Goal: Navigation & Orientation: Find specific page/section

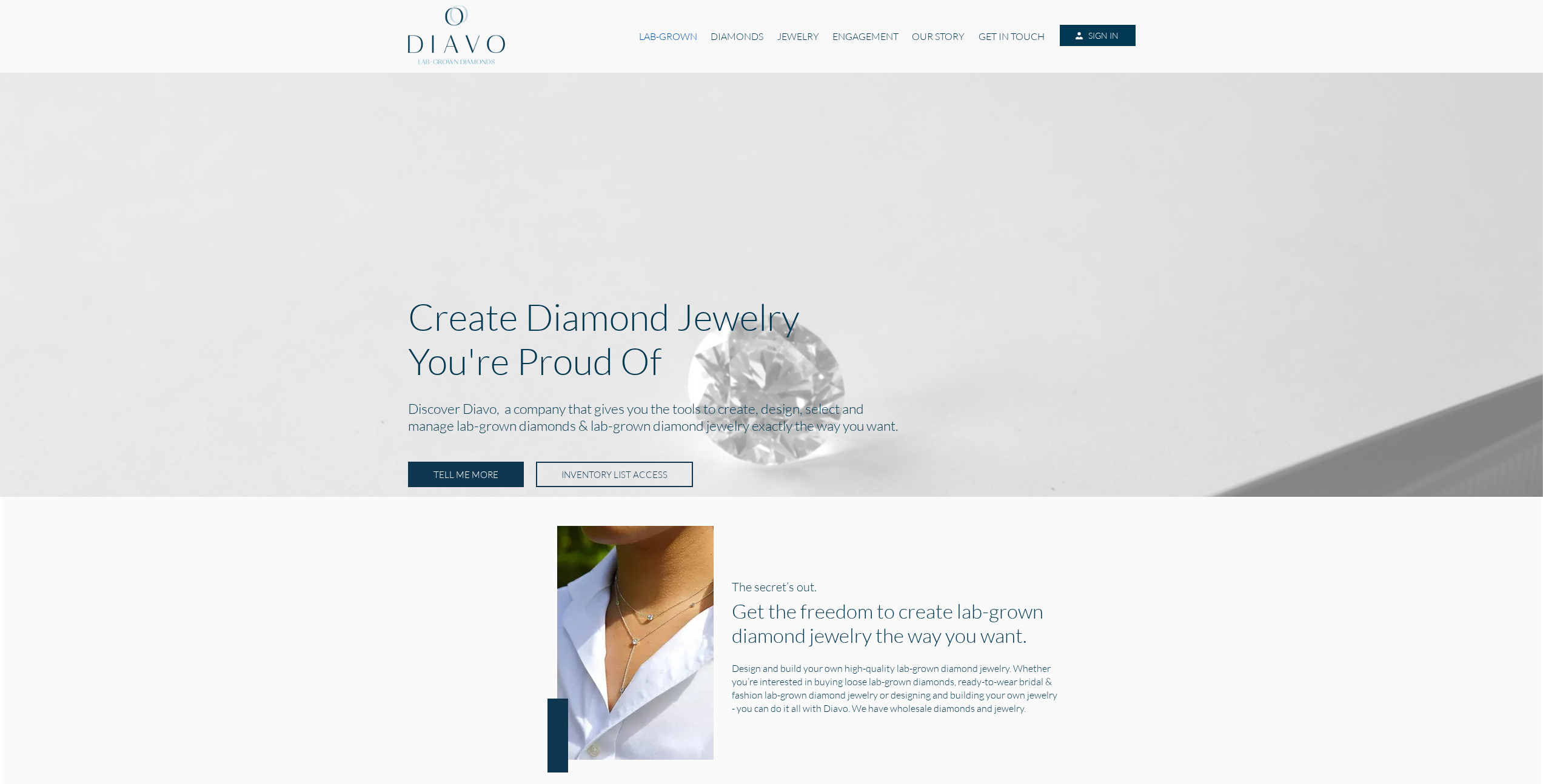
click at [673, 35] on link "LAB-GROWN" at bounding box center [668, 36] width 72 height 23
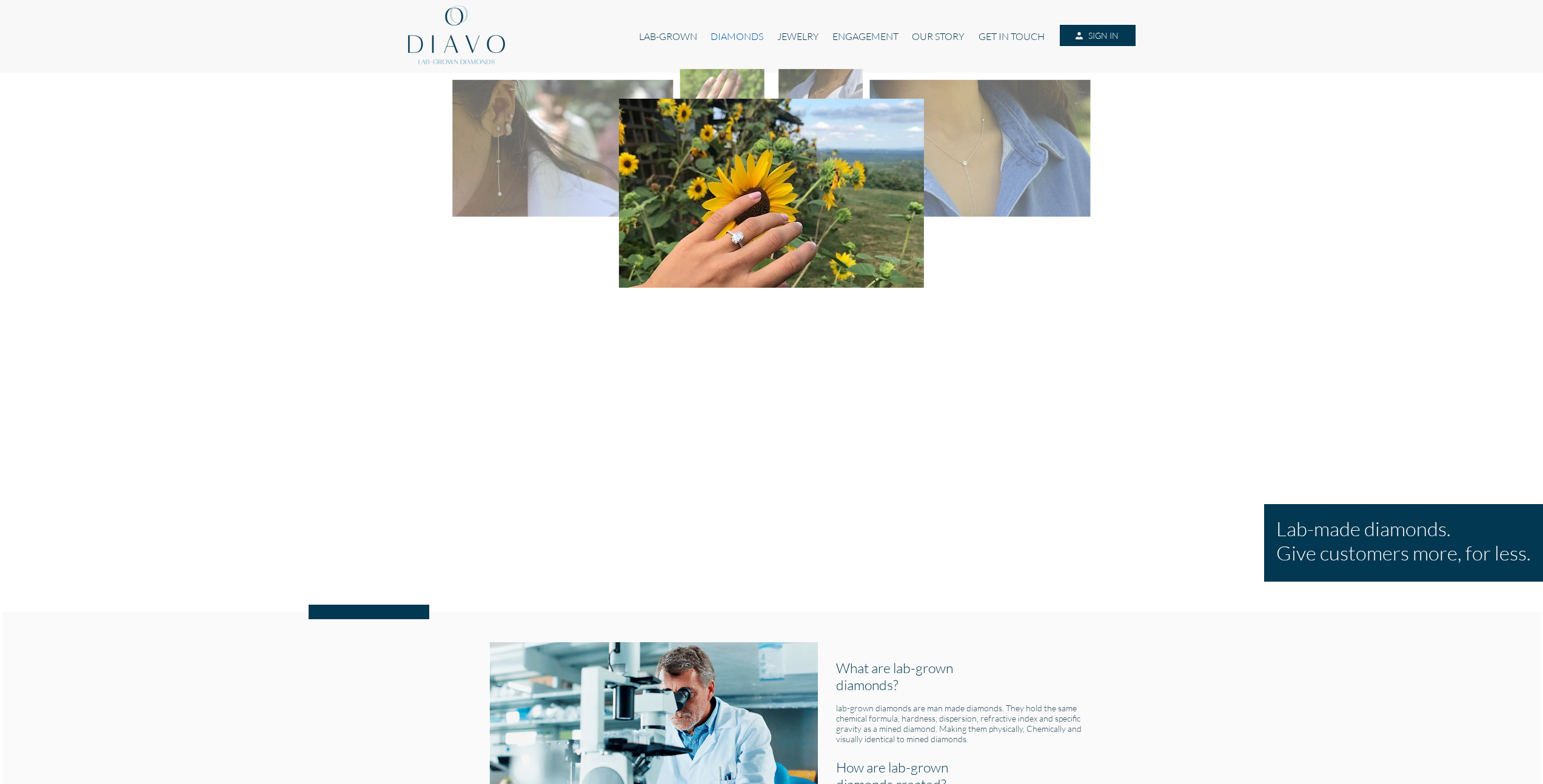
click at [746, 38] on link "DIAMONDS" at bounding box center [737, 36] width 66 height 23
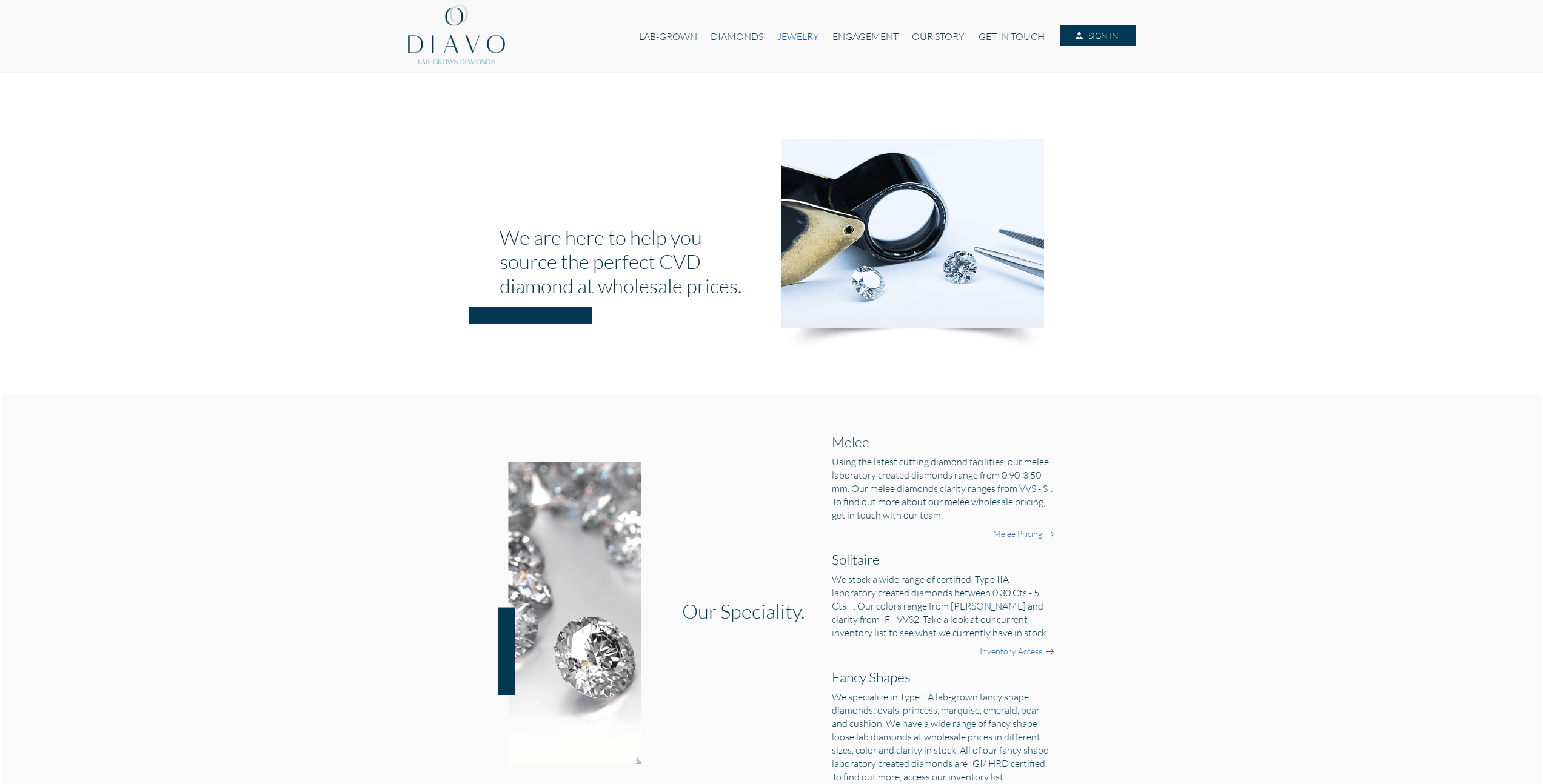
click at [818, 37] on link "JEWELRY" at bounding box center [797, 36] width 55 height 23
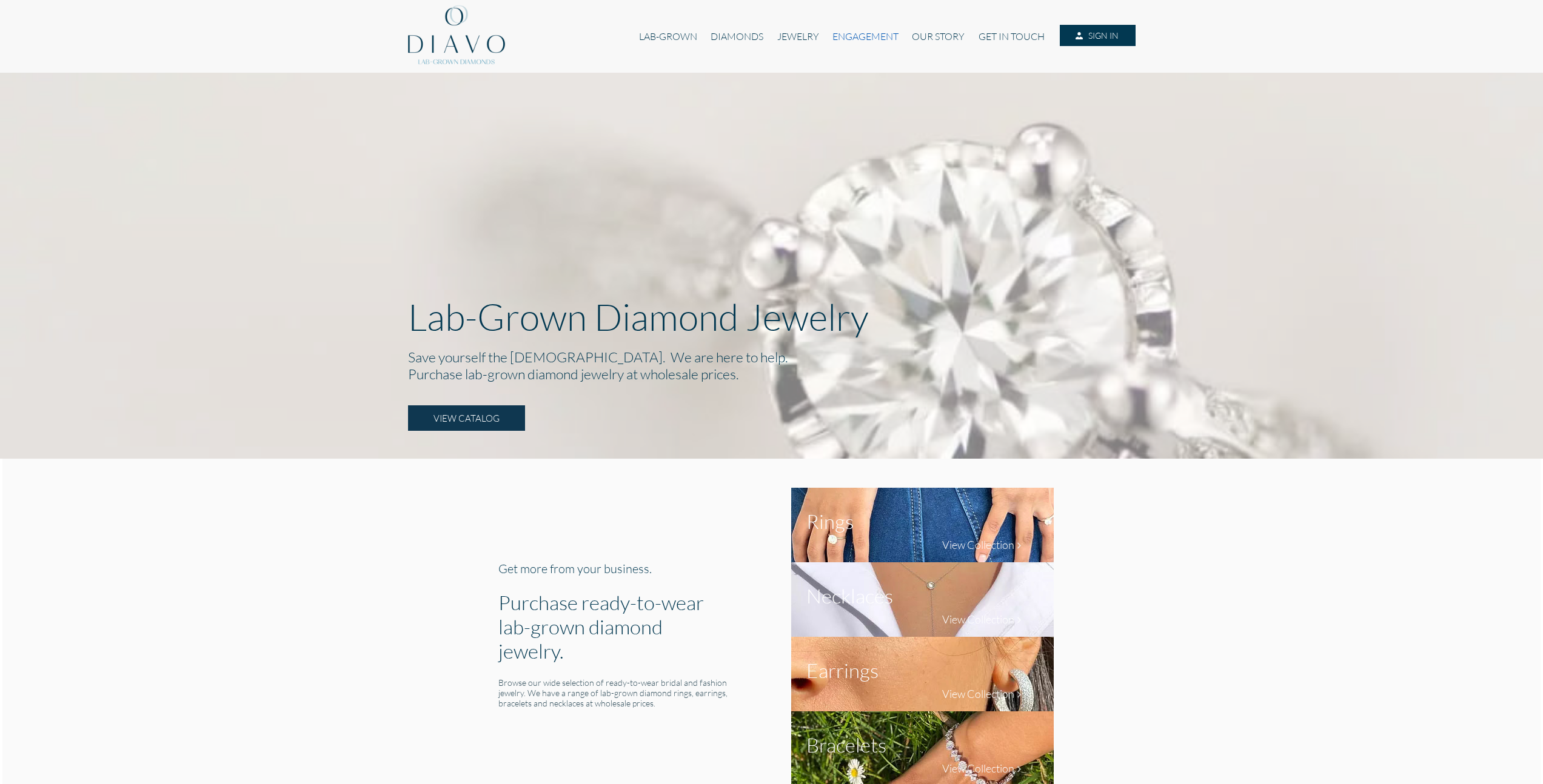
click at [869, 38] on link "ENGAGEMENT" at bounding box center [865, 36] width 79 height 23
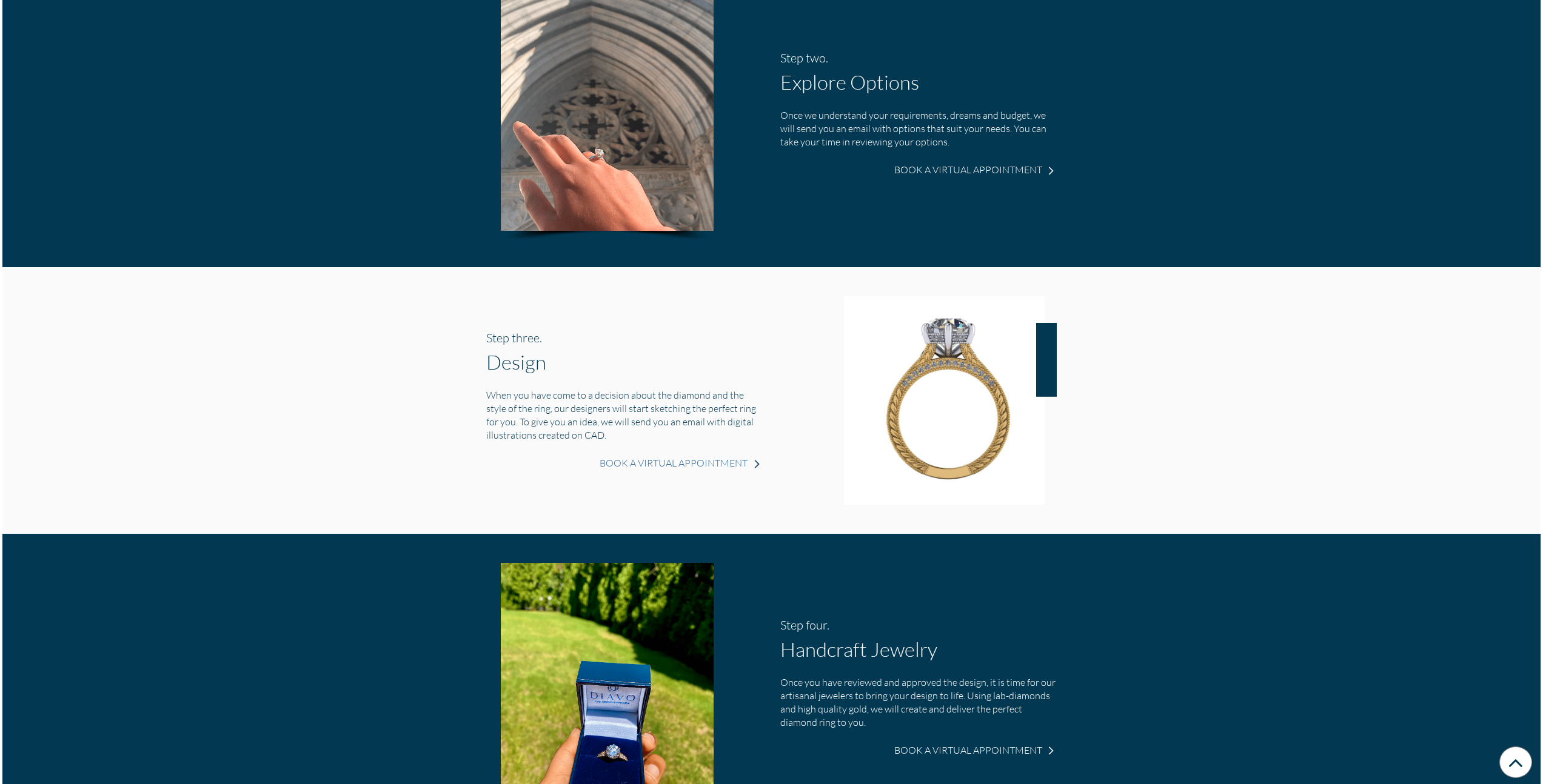
scroll to position [799, 0]
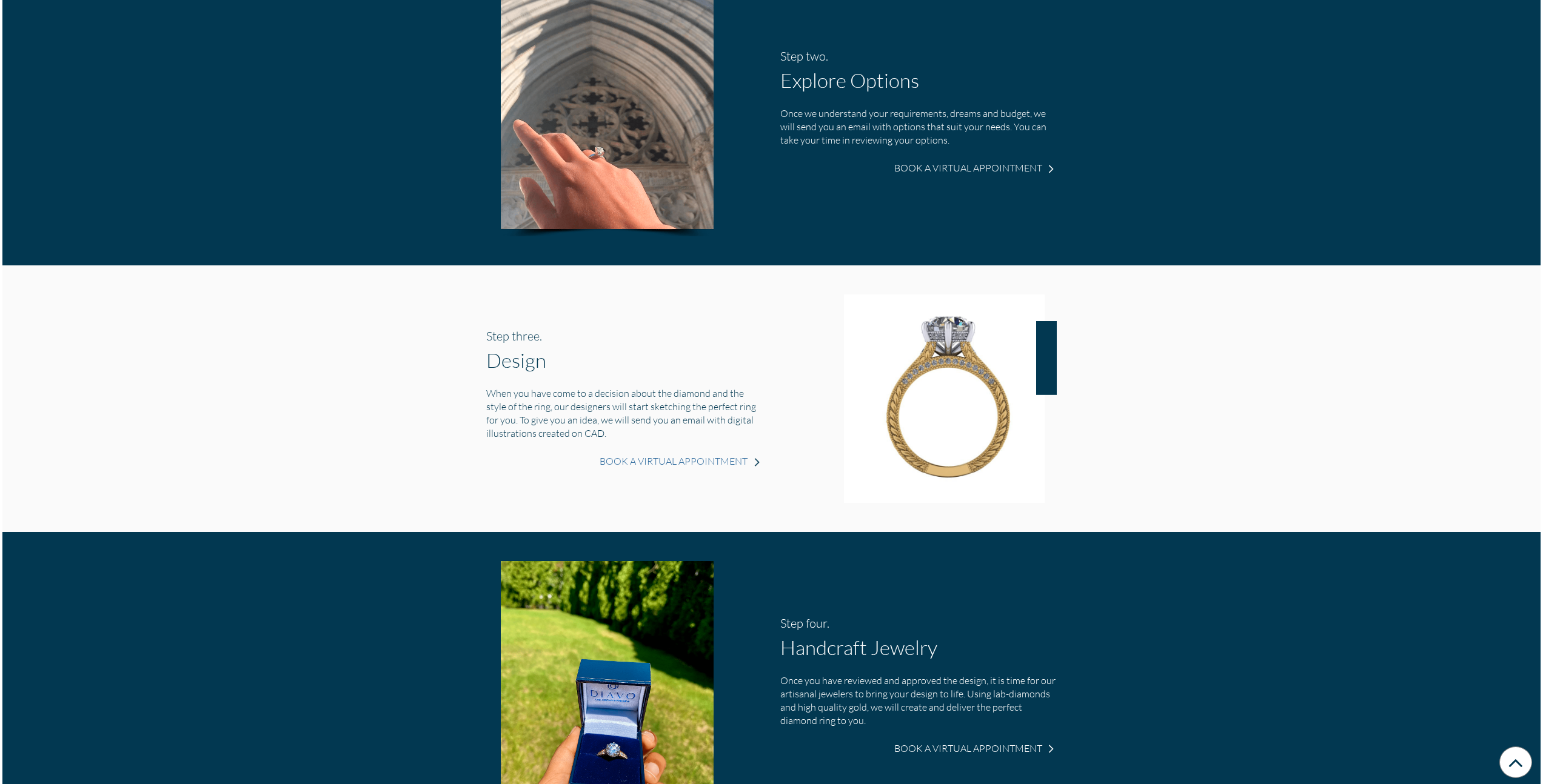
click at [546, 414] on h5 "When you have come to a decision about the diamond and the style of the ring, o…" at bounding box center [625, 413] width 277 height 54
click at [575, 423] on h5 "When you have come to a decision about the diamond and the style of the ring, o…" at bounding box center [625, 413] width 277 height 54
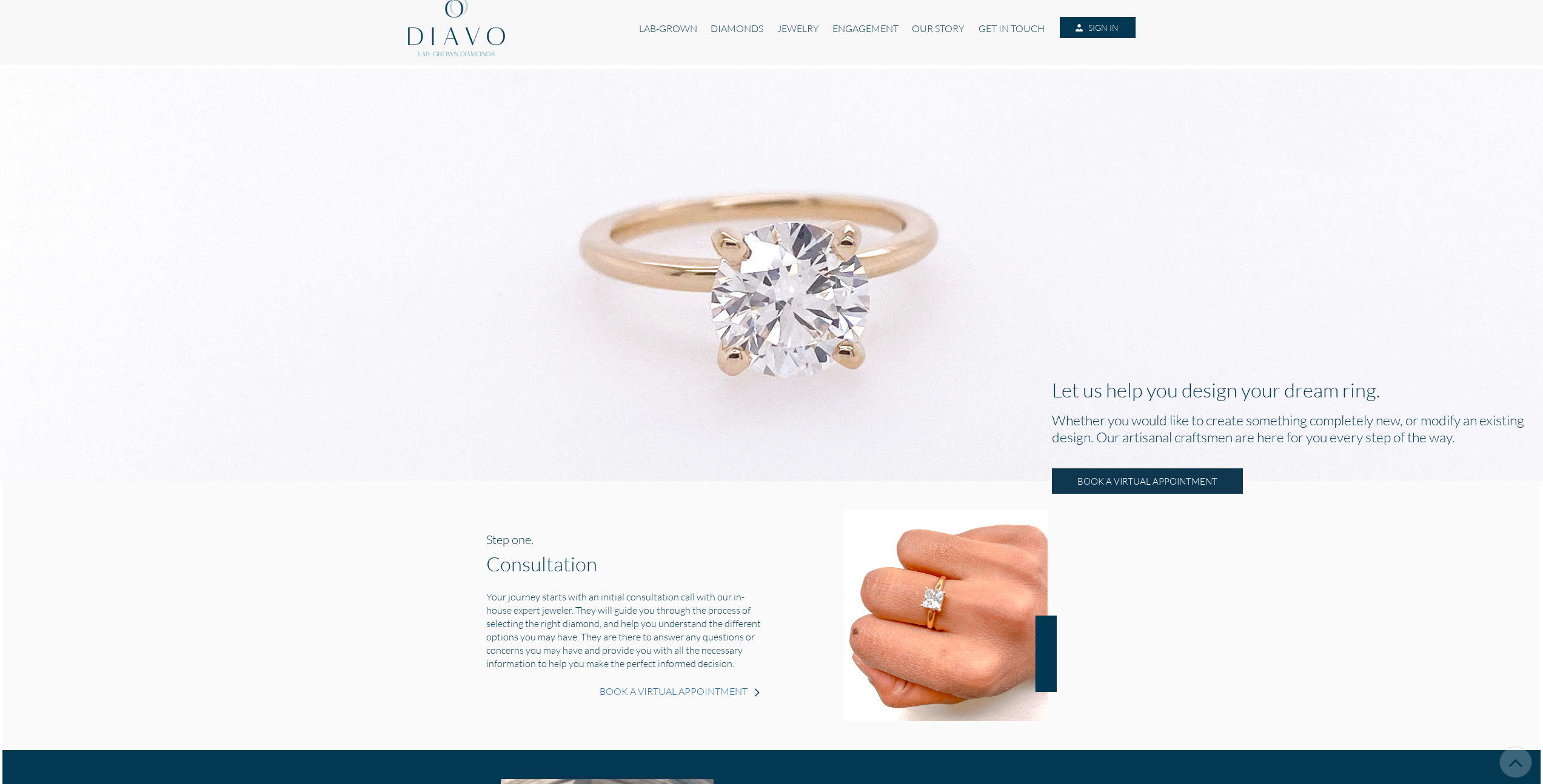
scroll to position [0, 0]
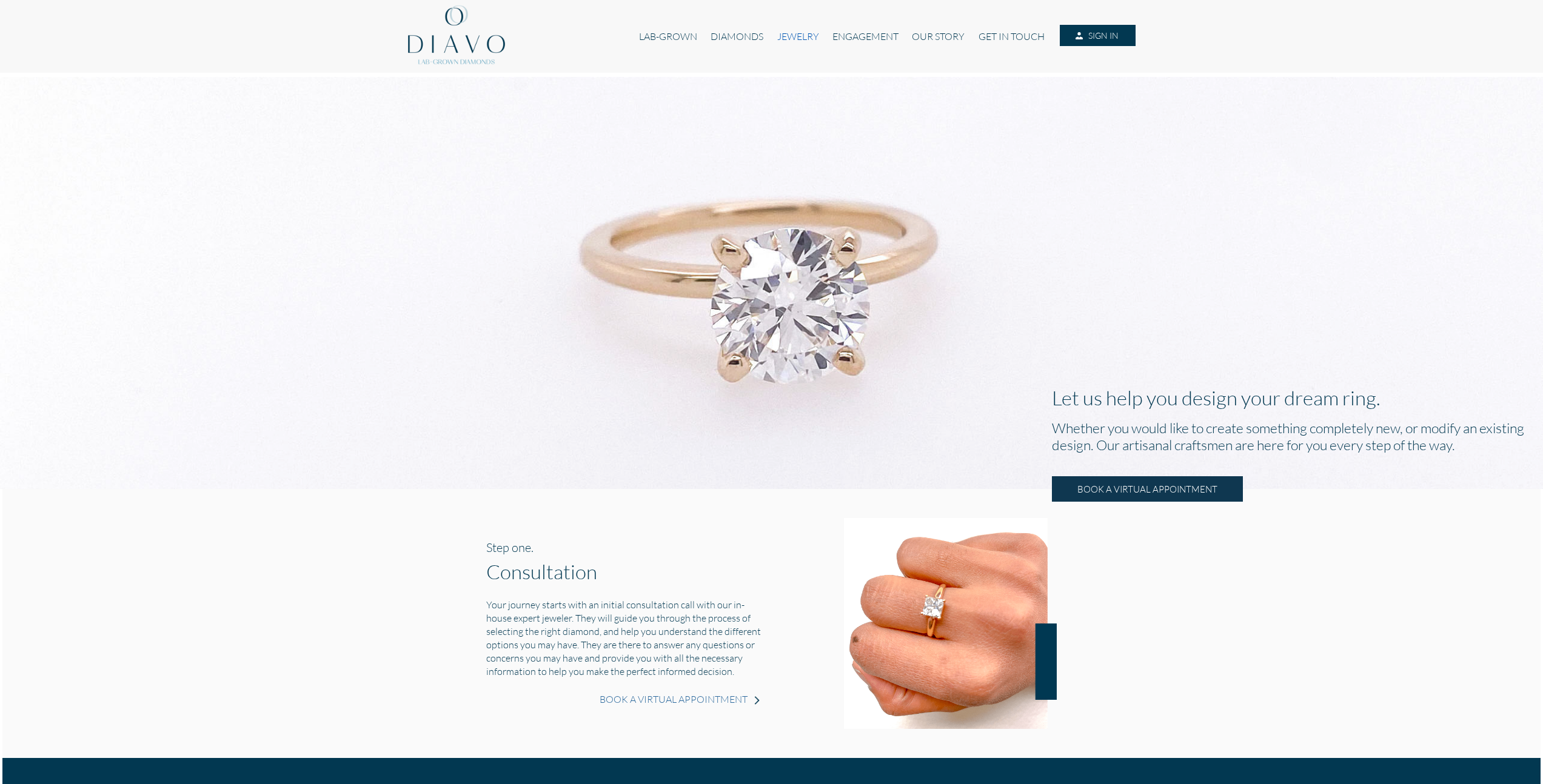
click at [815, 42] on link "JEWELRY" at bounding box center [797, 36] width 55 height 23
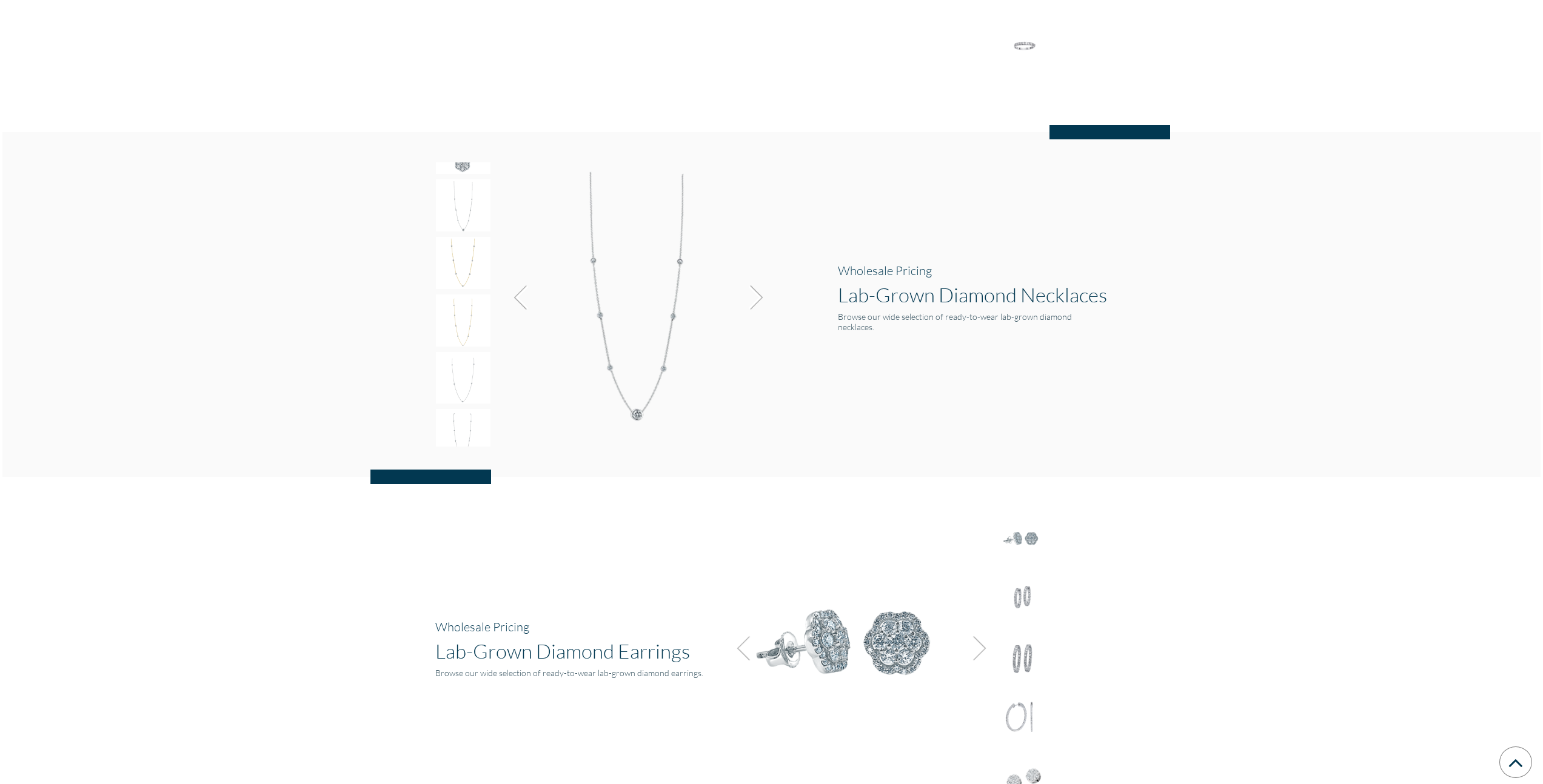
scroll to position [1096, 0]
click at [477, 251] on img at bounding box center [463, 265] width 55 height 52
